Goal: Transaction & Acquisition: Subscribe to service/newsletter

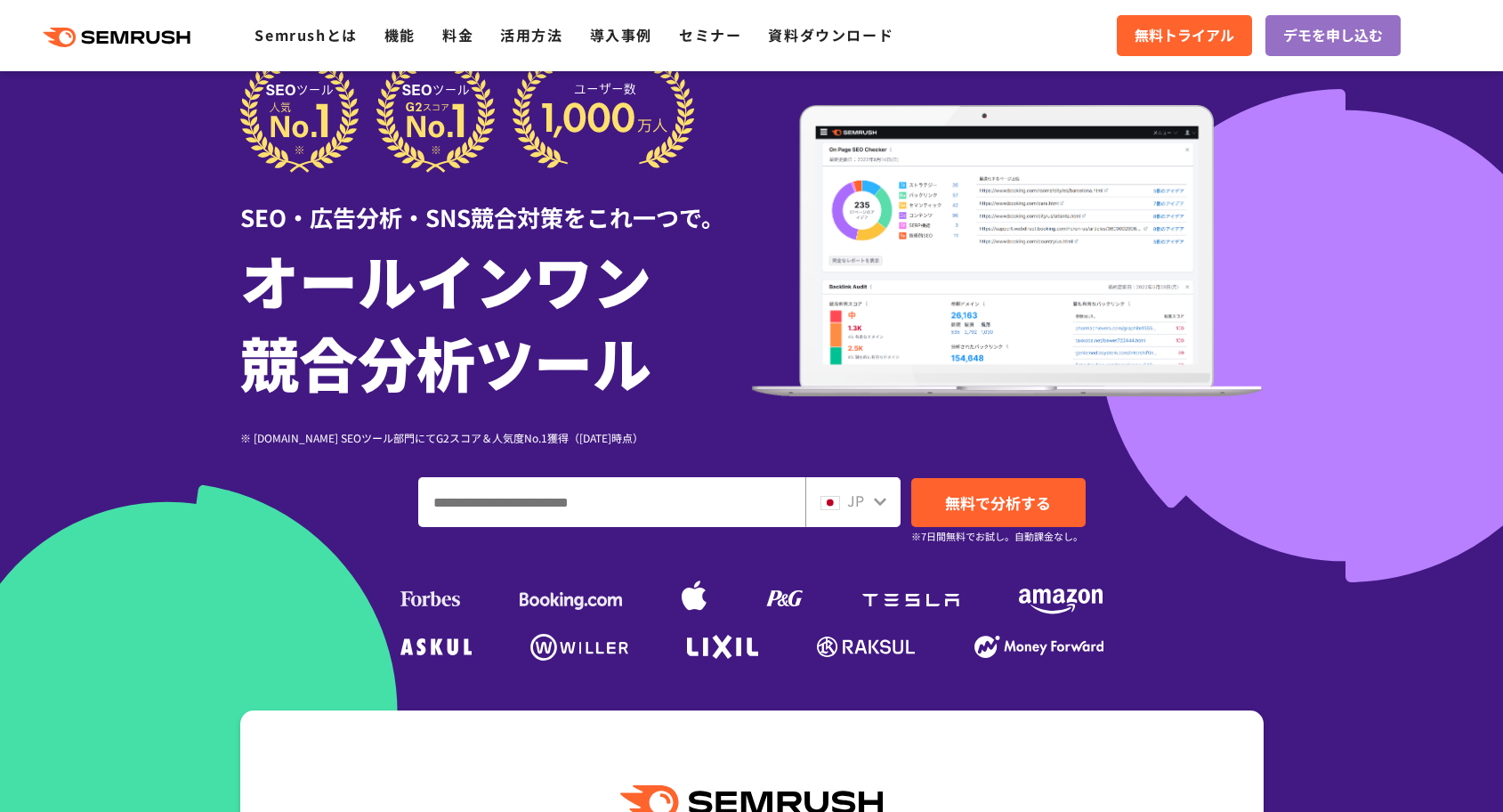
scroll to position [59, 0]
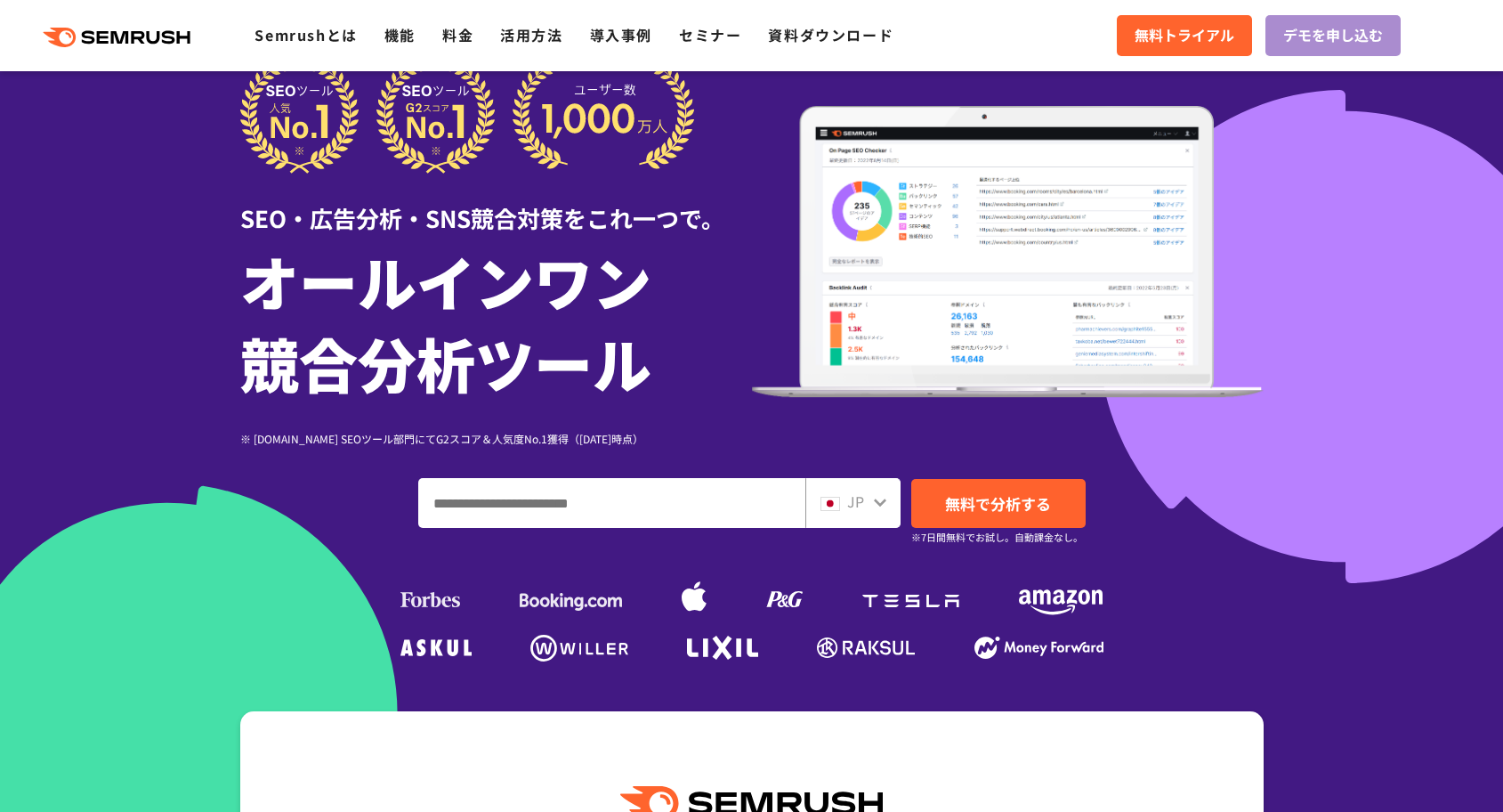
click at [1307, 37] on span "デモを申し込む" at bounding box center [1334, 36] width 100 height 24
click at [1183, 43] on span "無料トライアル" at bounding box center [1184, 36] width 100 height 24
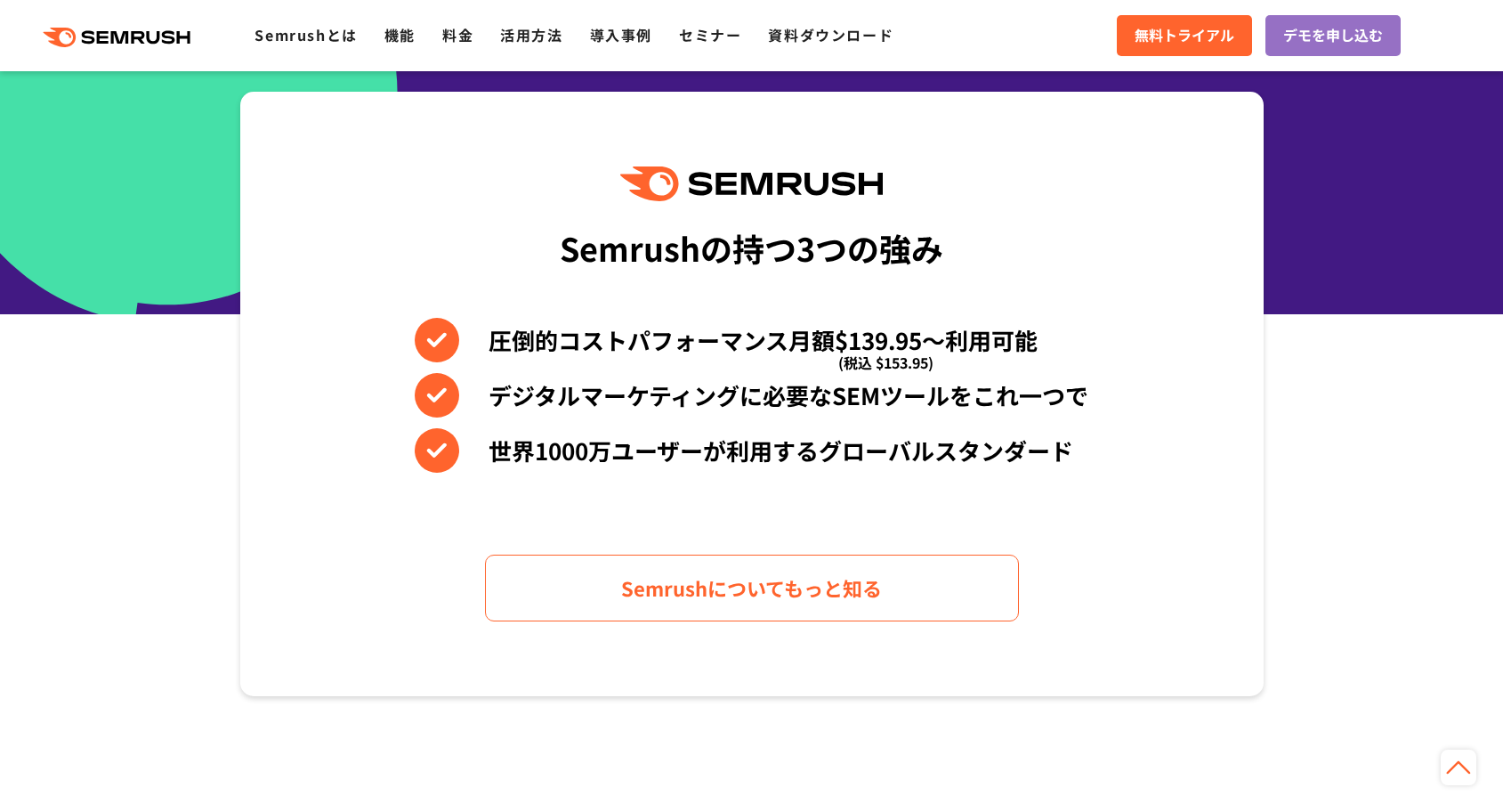
scroll to position [679, 0]
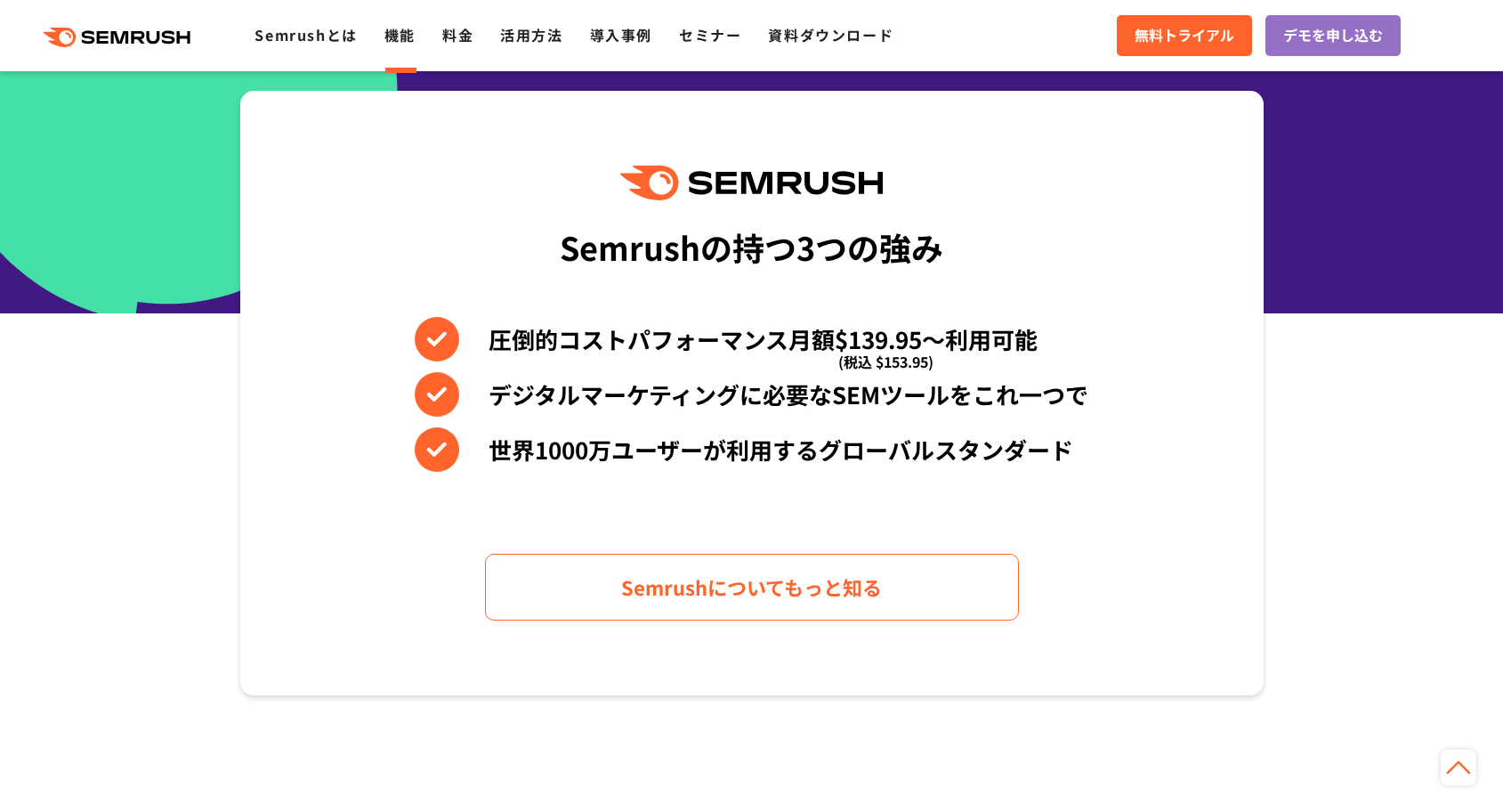
click at [389, 26] on link "機能" at bounding box center [400, 35] width 31 height 22
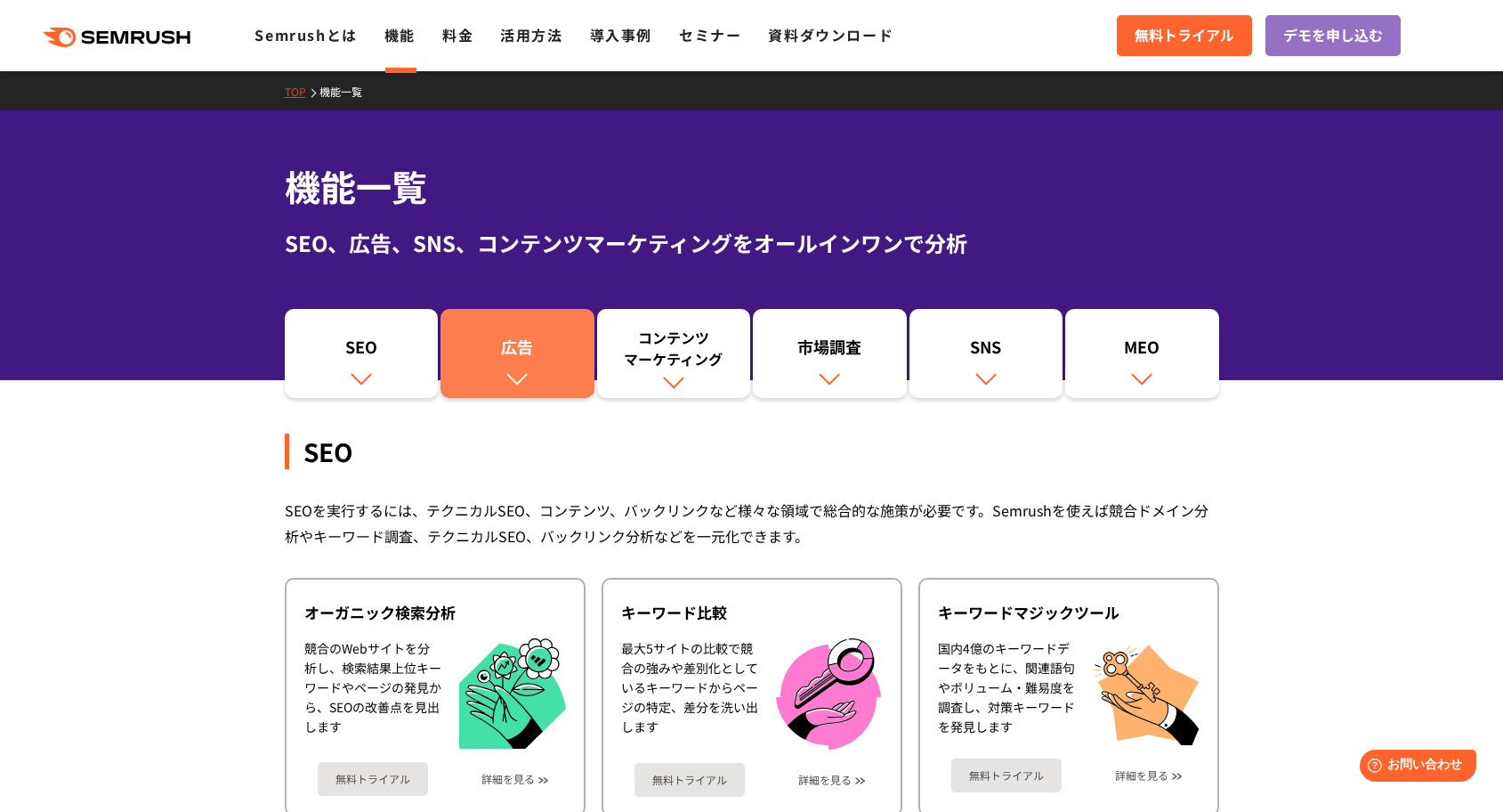
click at [544, 383] on link "広告" at bounding box center [518, 353] width 154 height 89
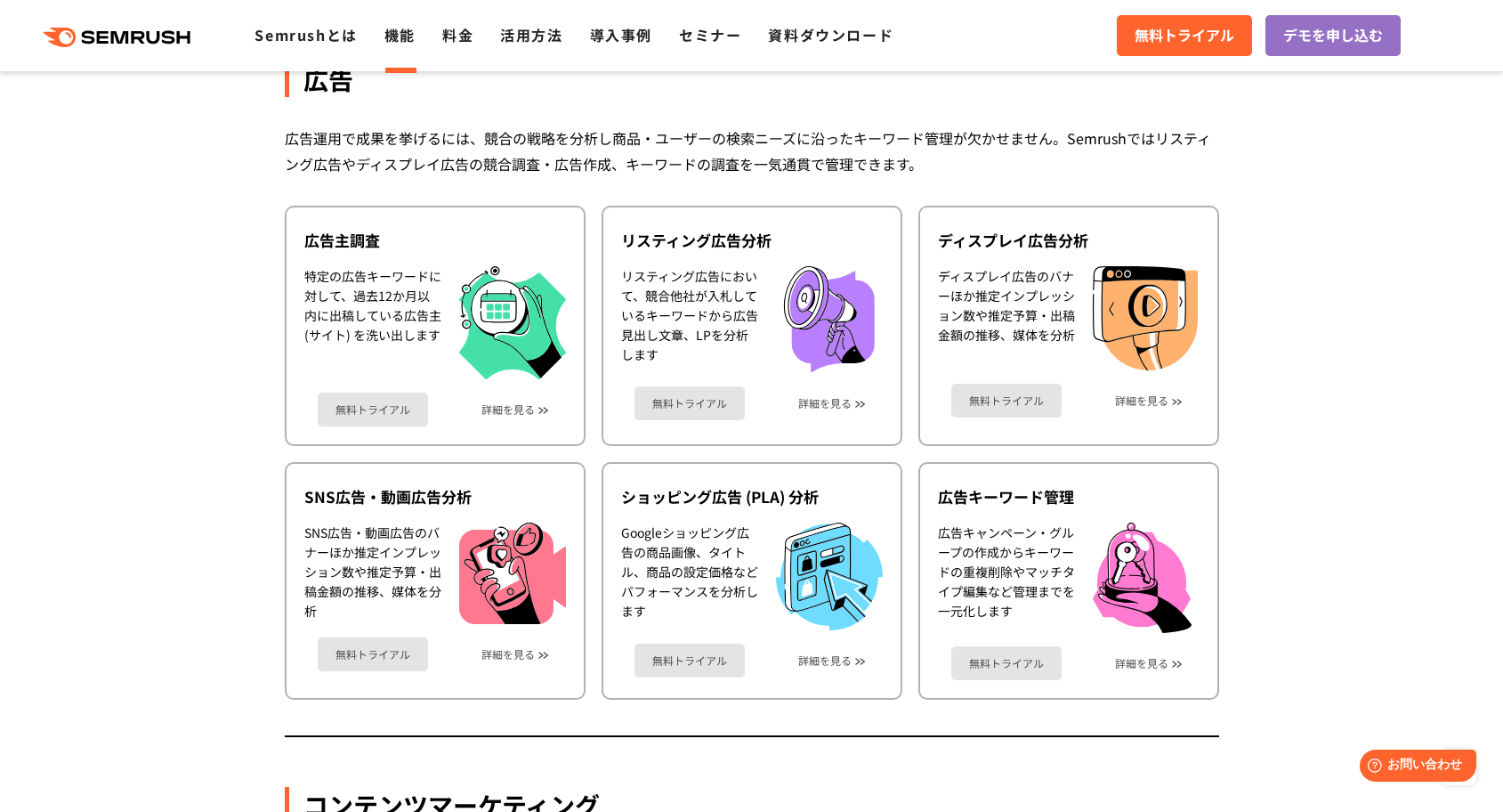
scroll to position [1606, 0]
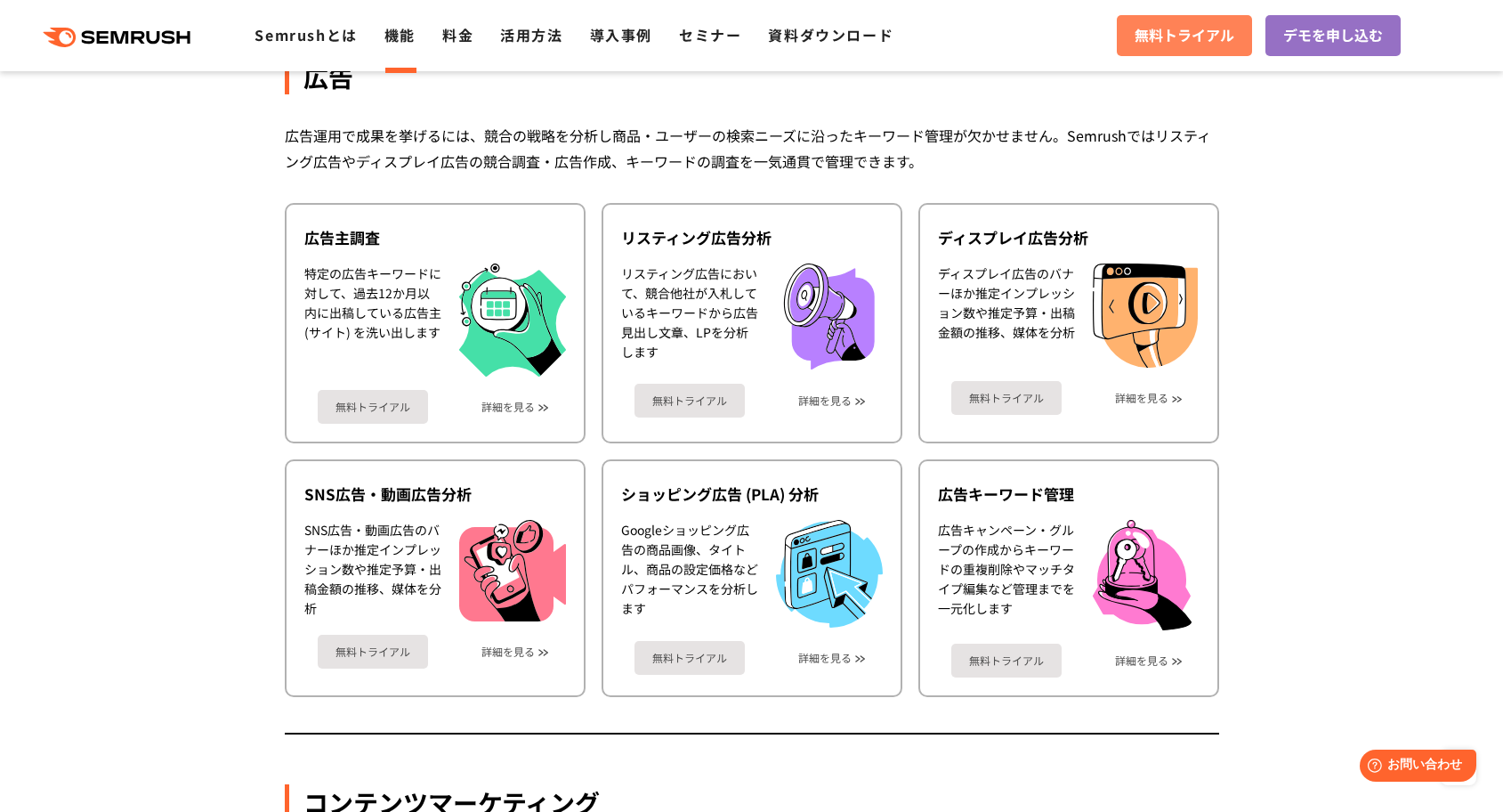
click at [1201, 48] on link "無料トライアル" at bounding box center [1184, 35] width 135 height 41
click at [641, 20] on div ".cls {fill: #FF642D;} .cls {fill: #FF642D;} Semrushとは 機能 料金 活用方法 導入事例 セミナー 資料ダウ…" at bounding box center [752, 35] width 1503 height 53
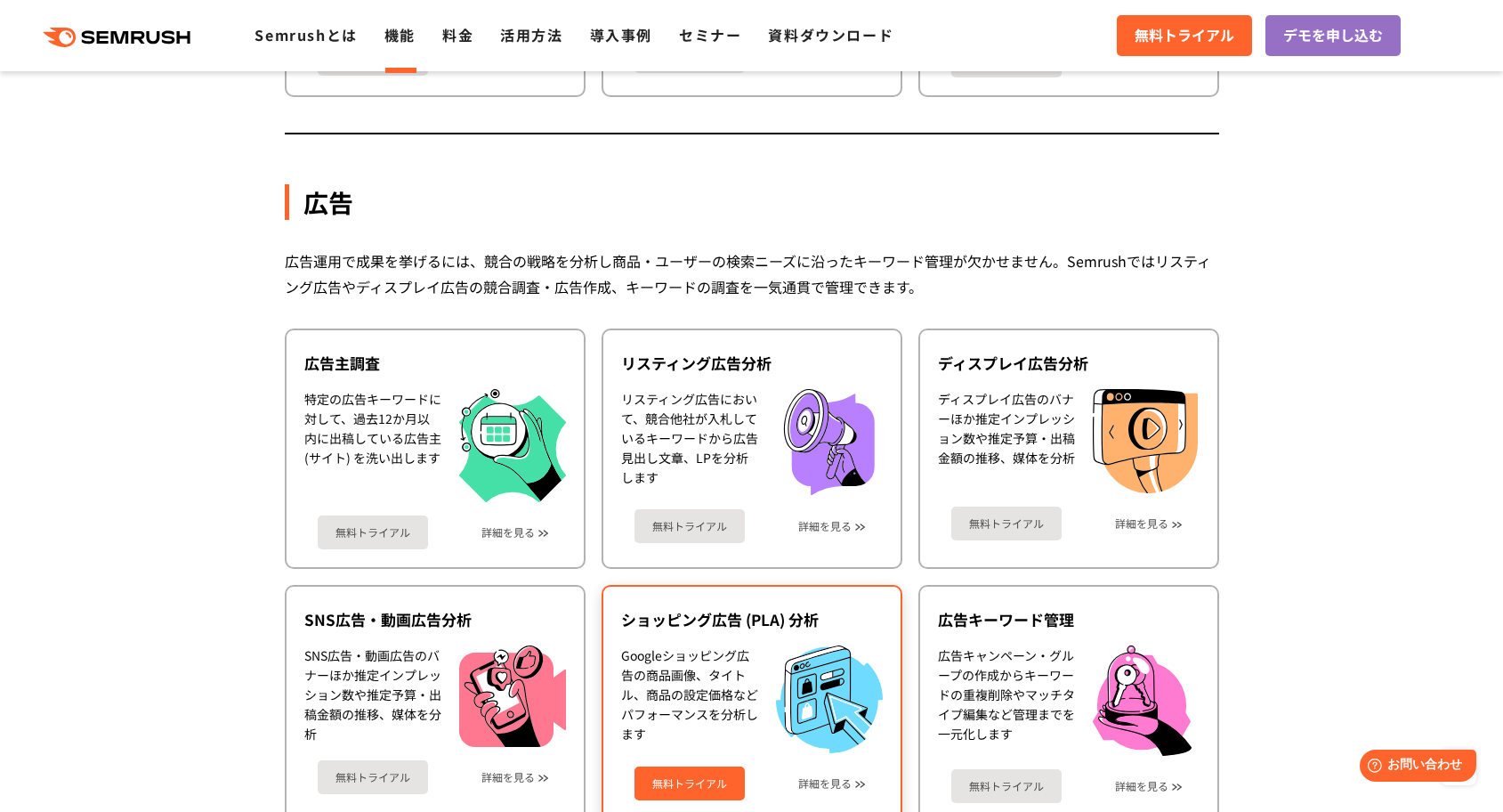
scroll to position [1463, 0]
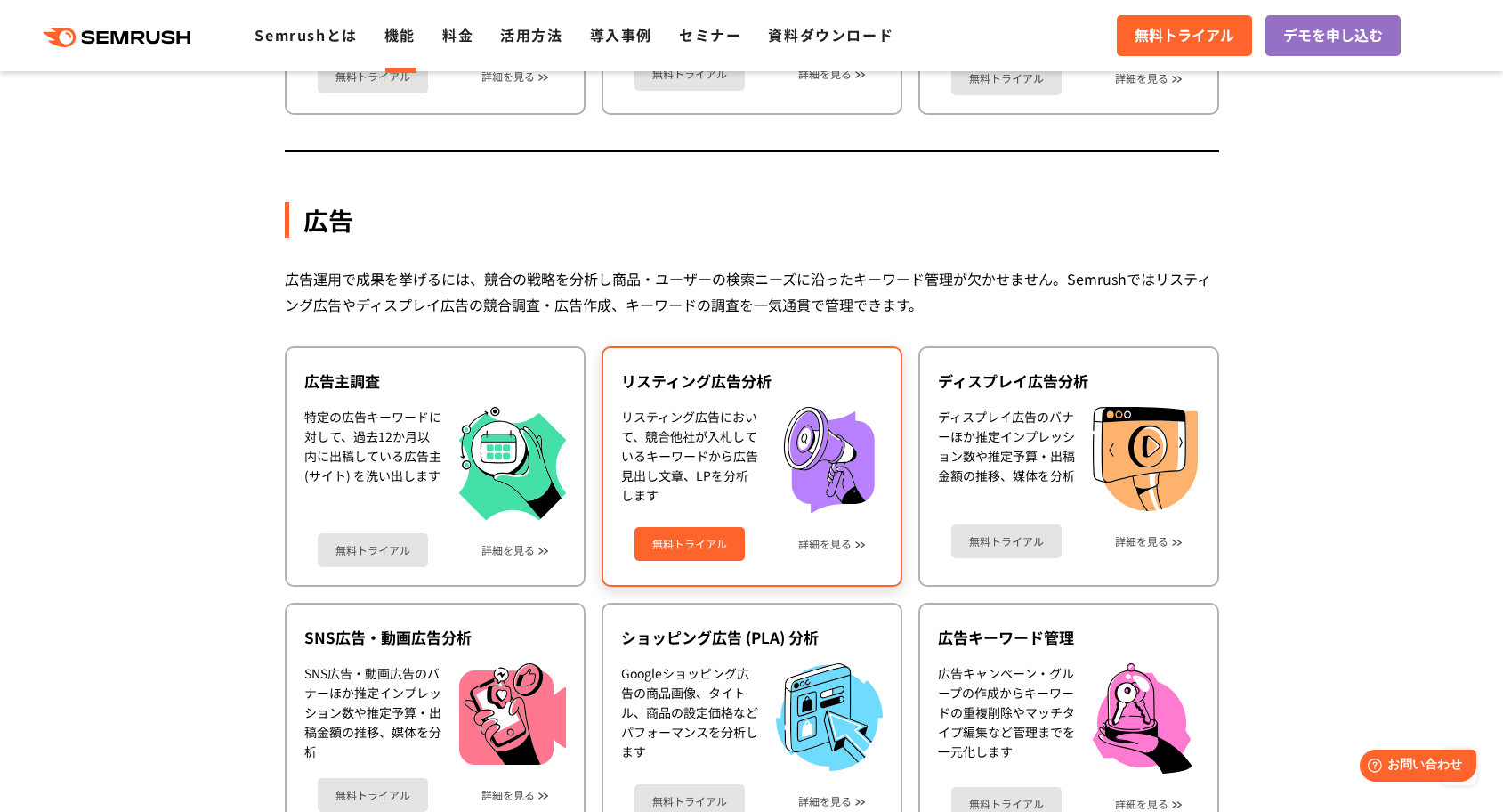
click at [723, 551] on link "無料トライアル" at bounding box center [690, 543] width 110 height 33
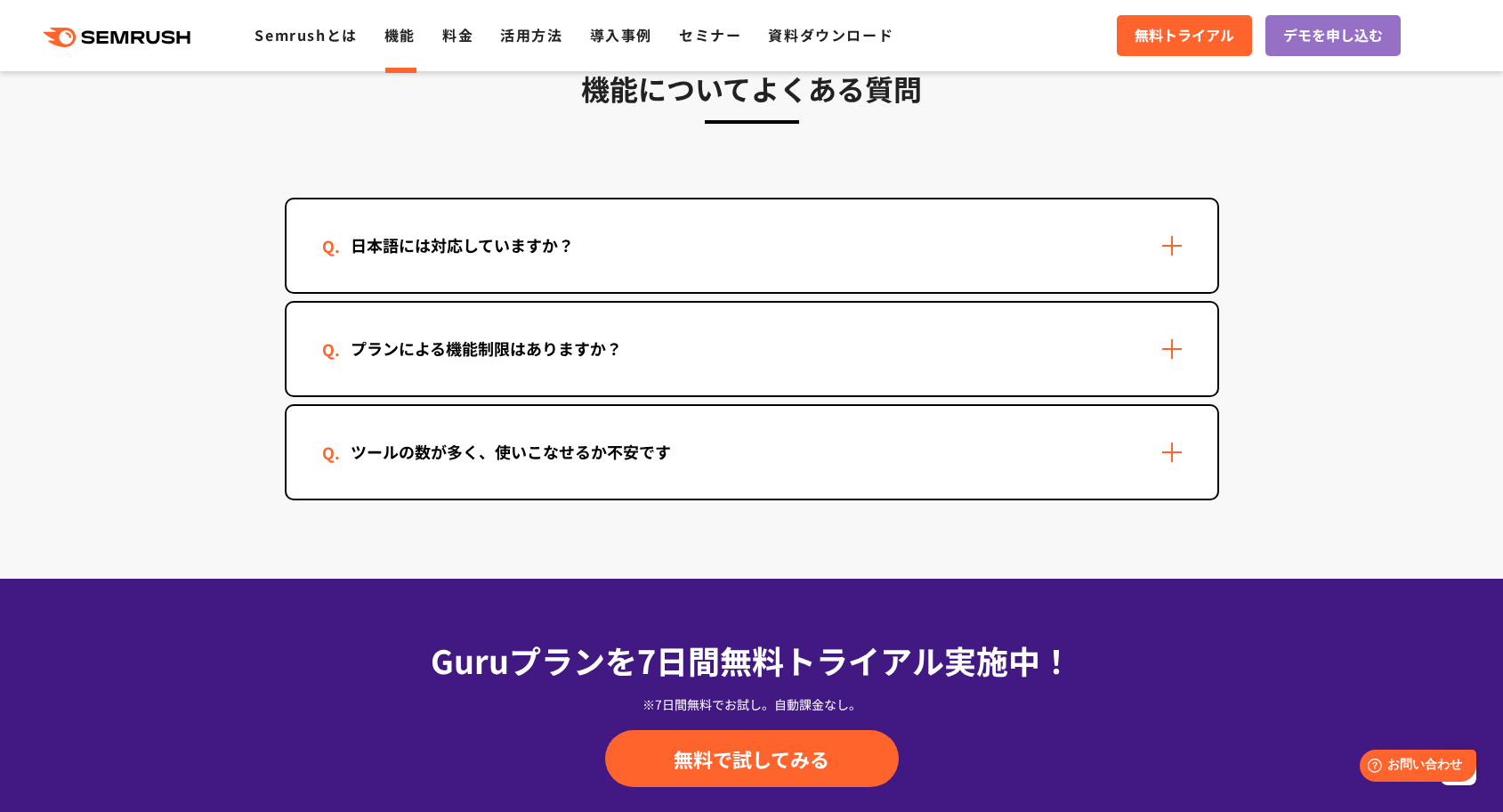
scroll to position [5405, 0]
